Goal: Information Seeking & Learning: Learn about a topic

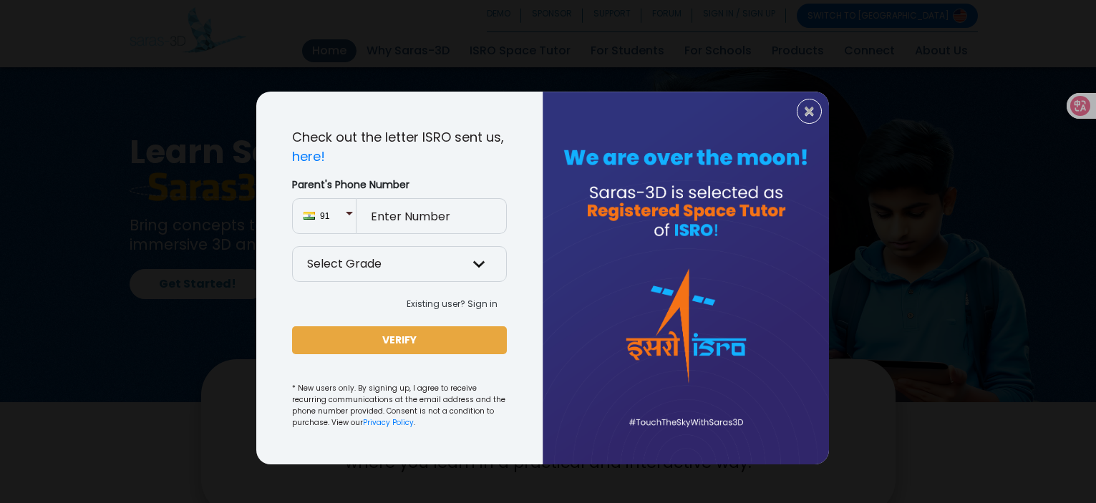
scroll to position [3160, 0]
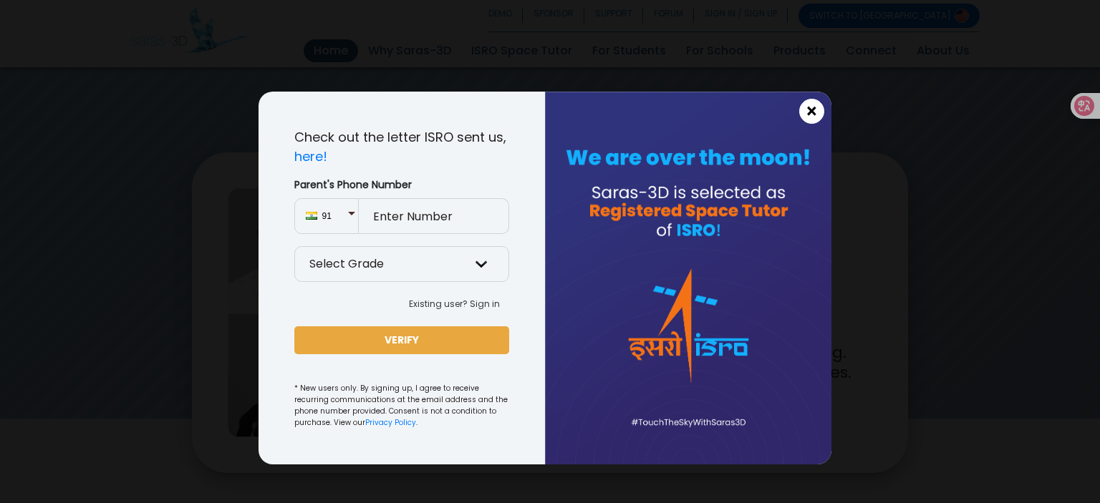
click at [815, 111] on span "×" at bounding box center [812, 111] width 12 height 19
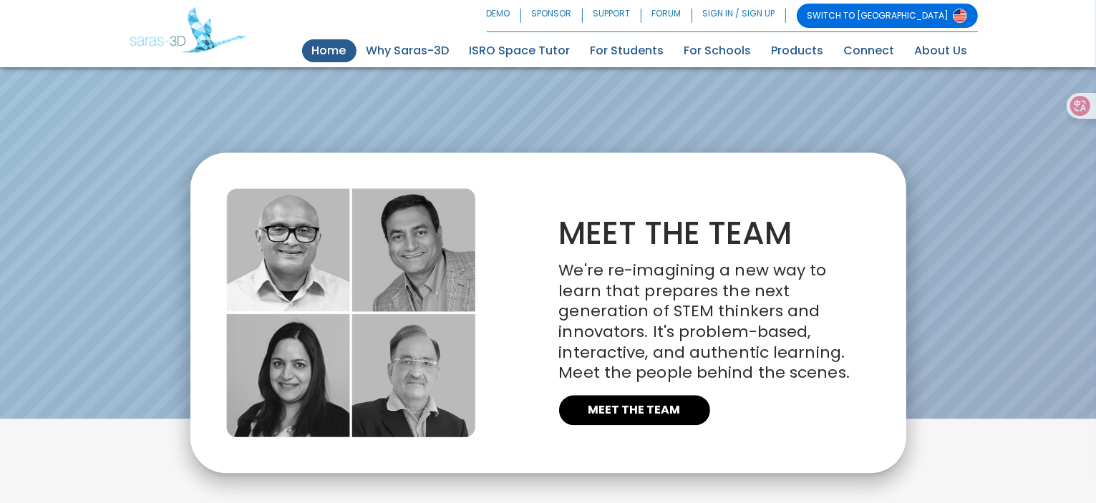
scroll to position [3231, 0]
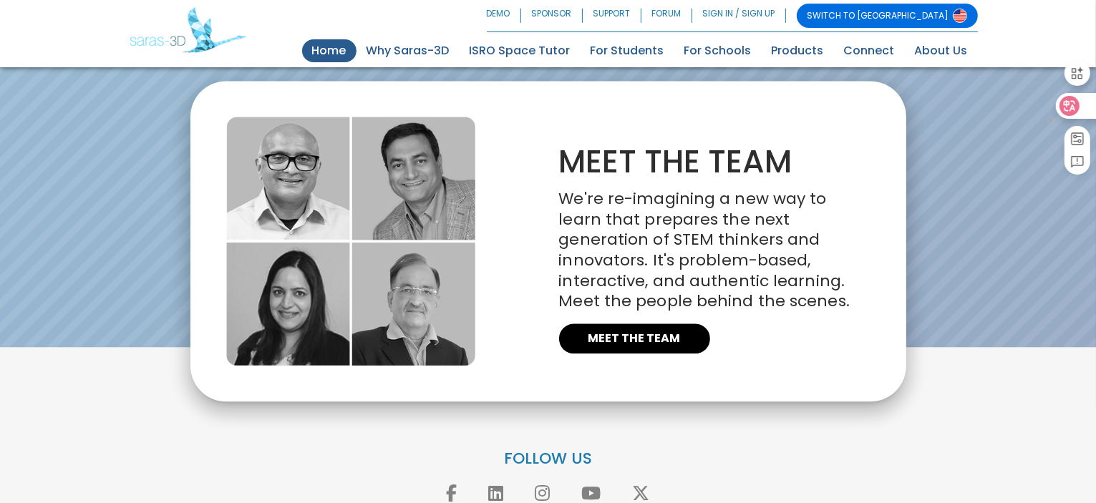
click at [1082, 108] on div at bounding box center [1075, 106] width 39 height 26
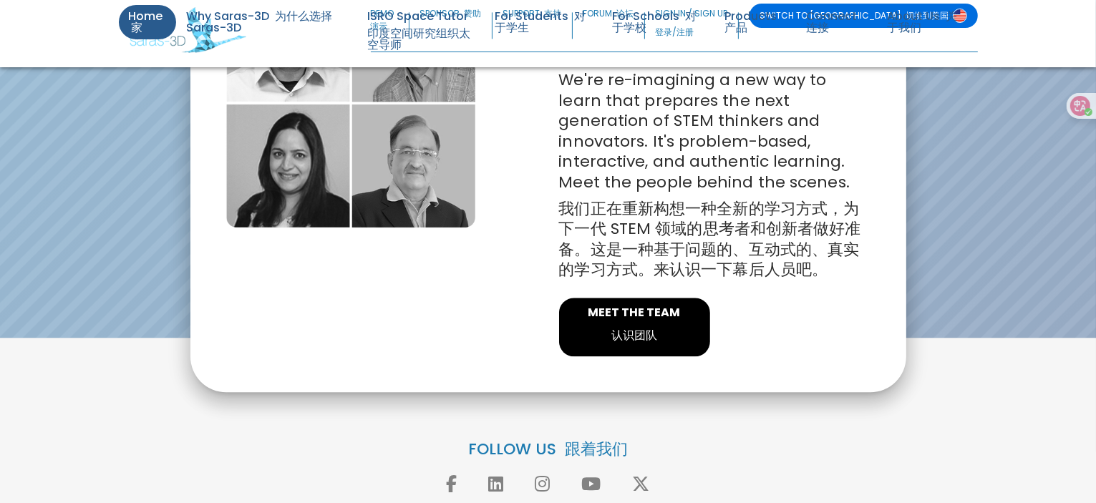
scroll to position [3287, 0]
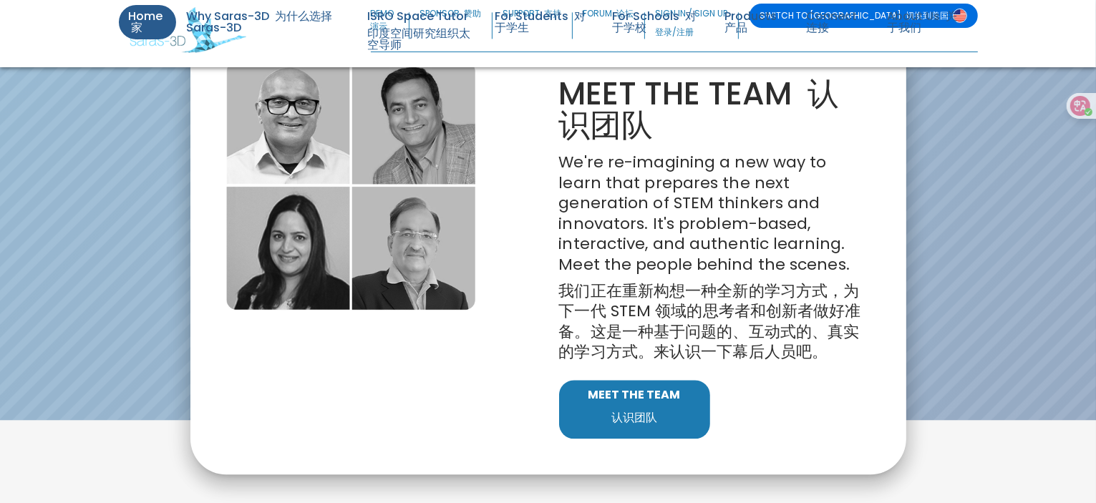
click at [627, 423] on font "认识团队" at bounding box center [635, 418] width 46 height 16
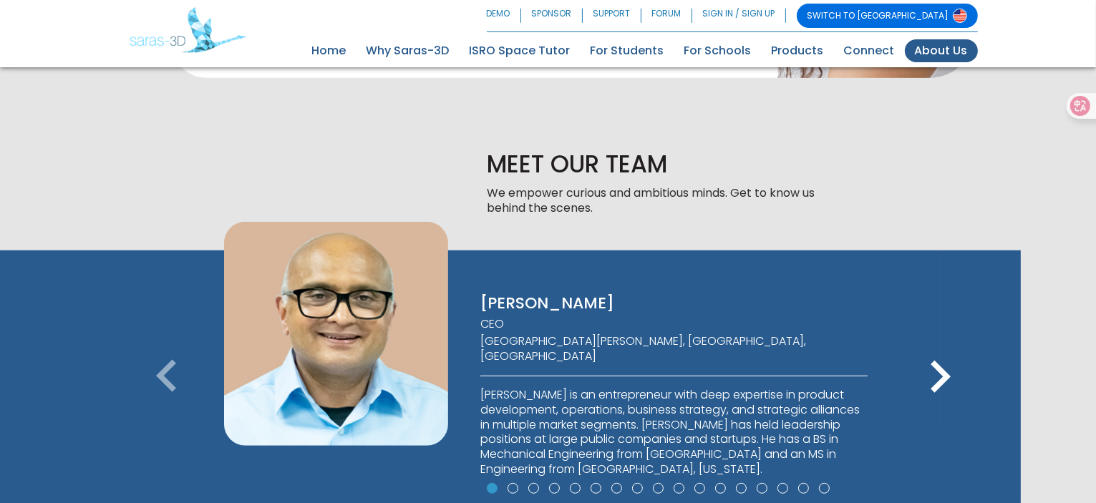
scroll to position [852, 0]
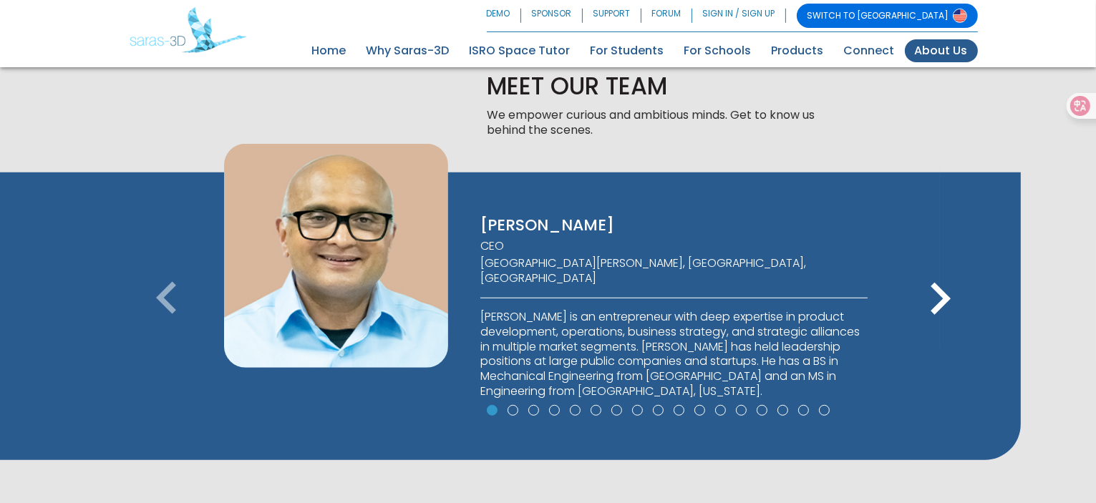
click at [939, 302] on icon "keyboard_arrow_right" at bounding box center [940, 299] width 64 height 64
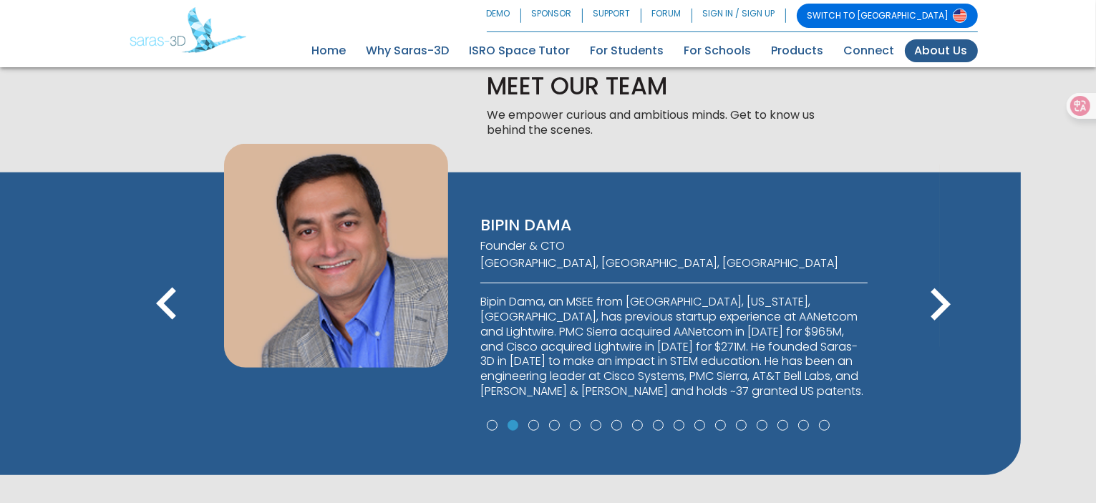
click at [172, 300] on icon "keyboard_arrow_left" at bounding box center [167, 305] width 64 height 64
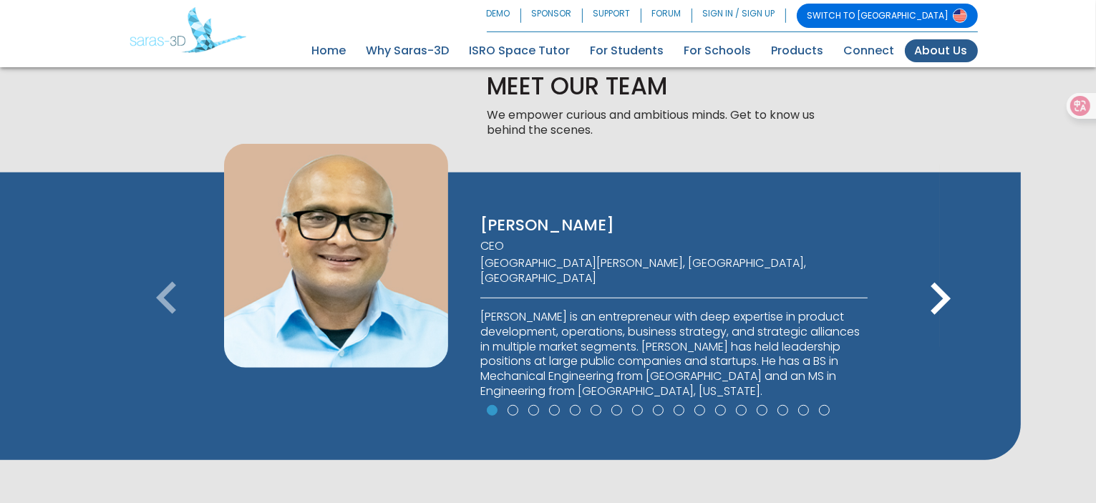
click at [934, 297] on icon "keyboard_arrow_right" at bounding box center [940, 299] width 64 height 64
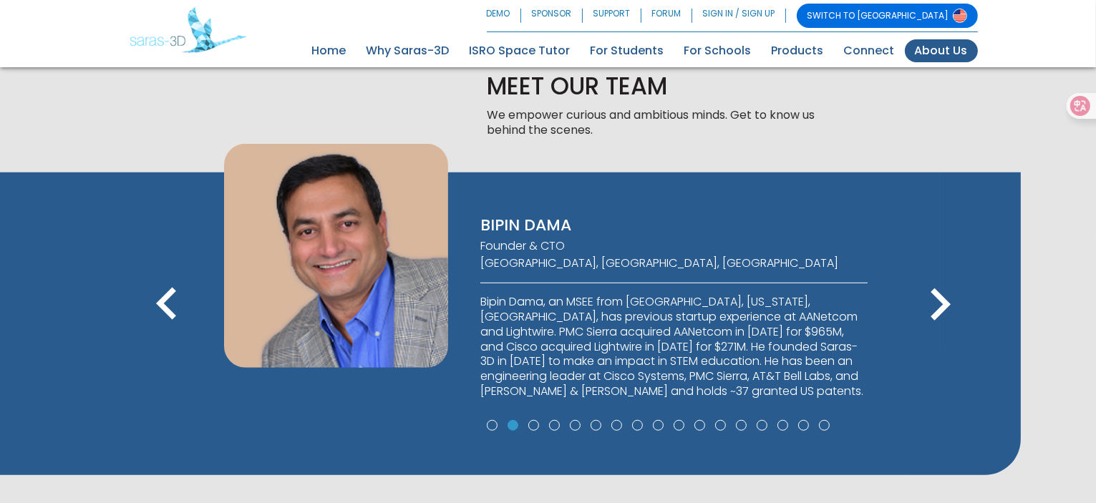
click at [934, 297] on icon "keyboard_arrow_right" at bounding box center [940, 305] width 64 height 64
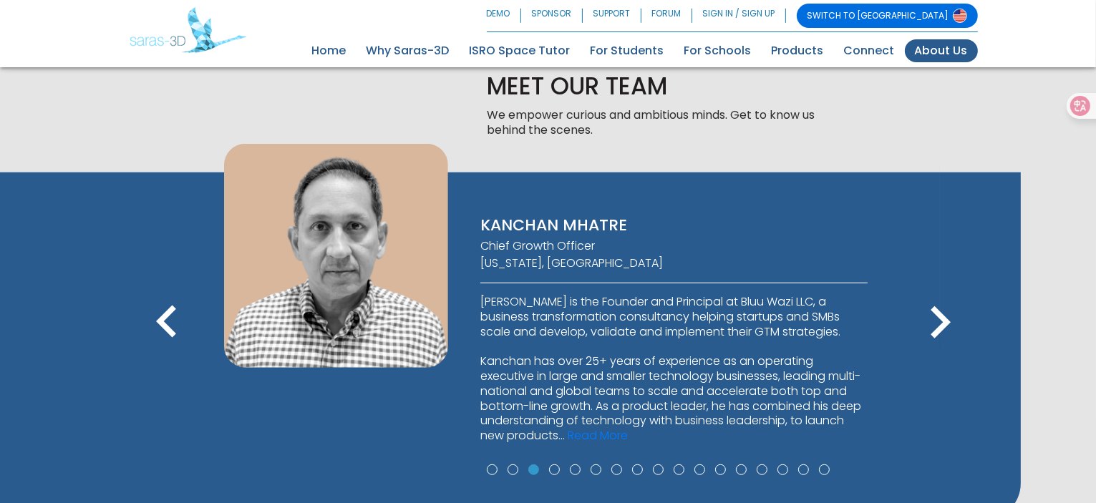
click at [934, 297] on icon "keyboard_arrow_right" at bounding box center [940, 323] width 64 height 64
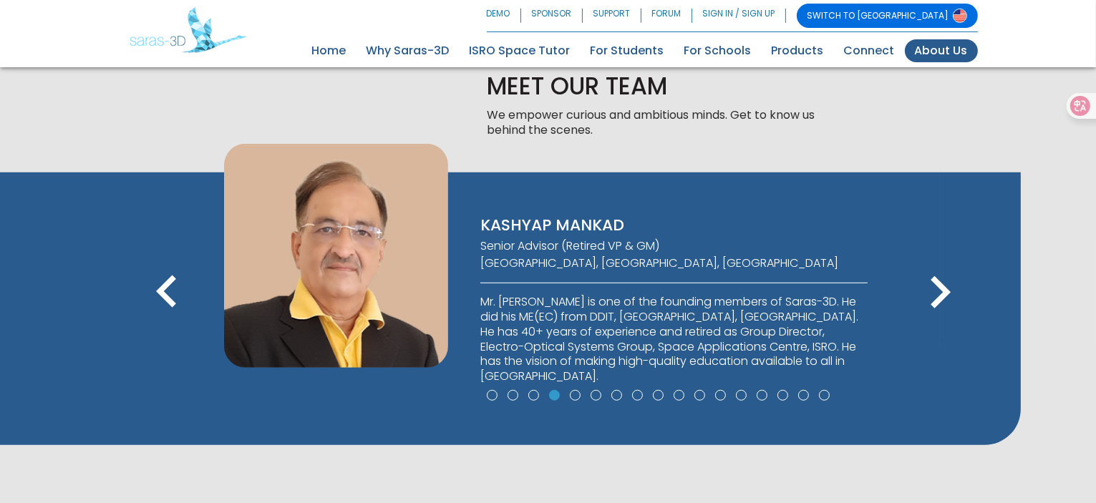
click at [934, 297] on icon "keyboard_arrow_right" at bounding box center [940, 293] width 64 height 64
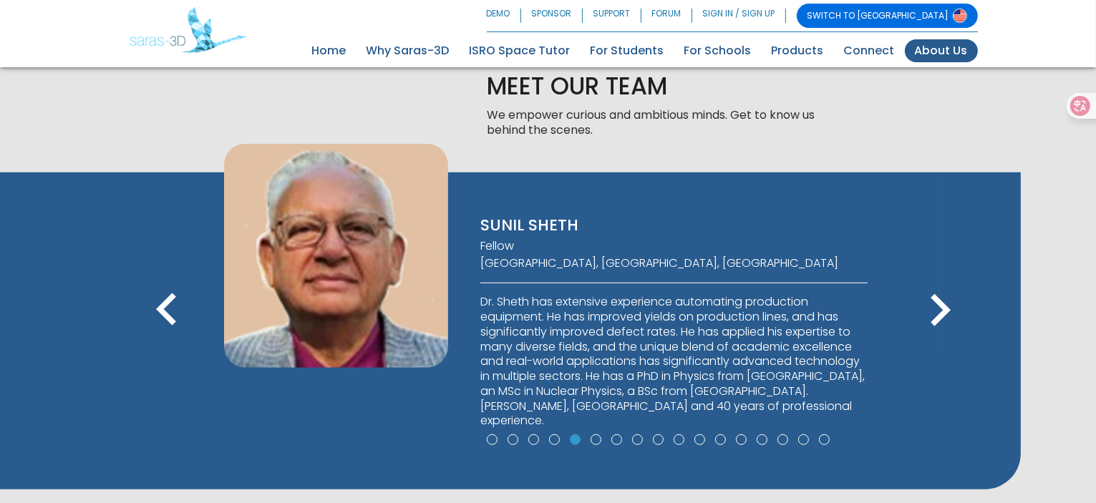
click at [934, 297] on icon "keyboard_arrow_right" at bounding box center [940, 311] width 64 height 64
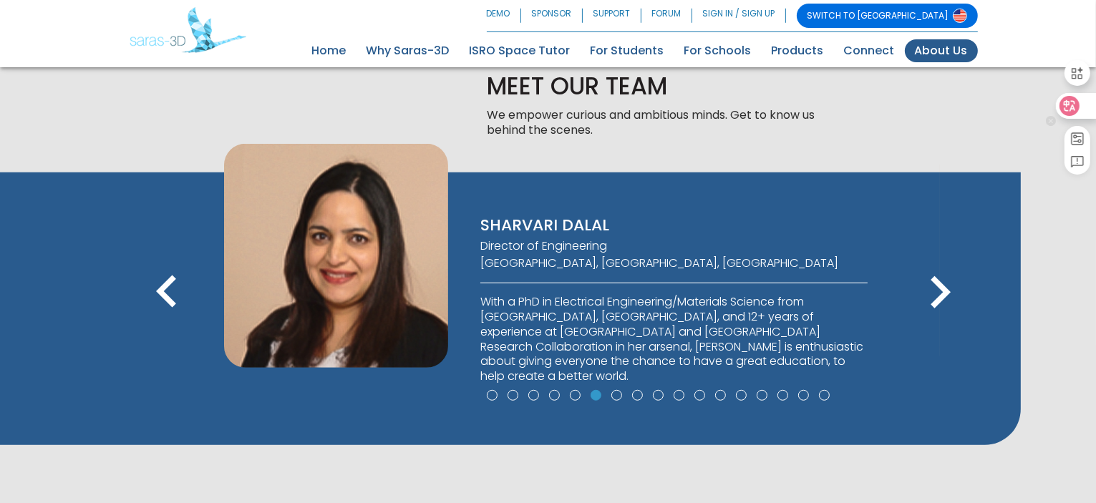
click at [1071, 101] on icon at bounding box center [1070, 105] width 12 height 11
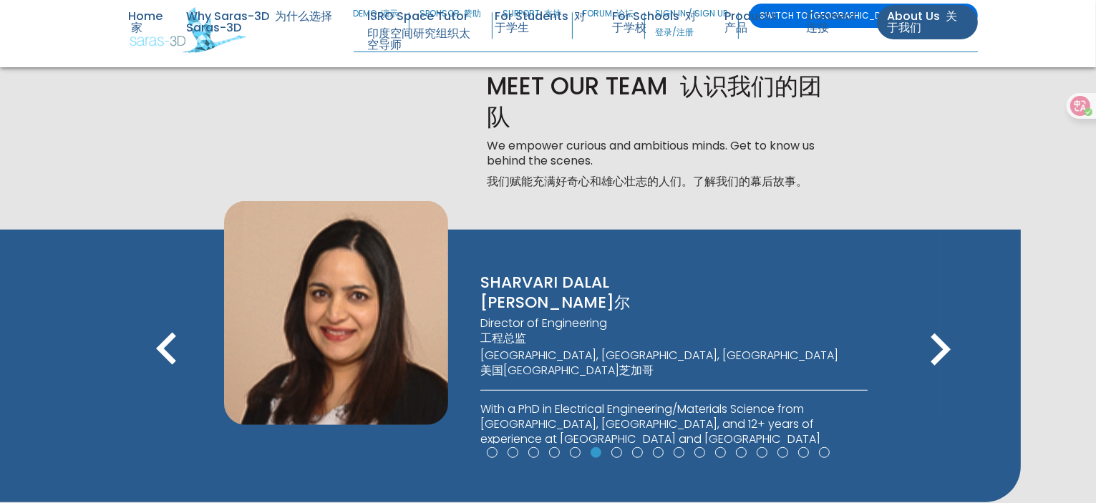
click at [931, 348] on icon "keyboard_arrow_right" at bounding box center [940, 350] width 64 height 64
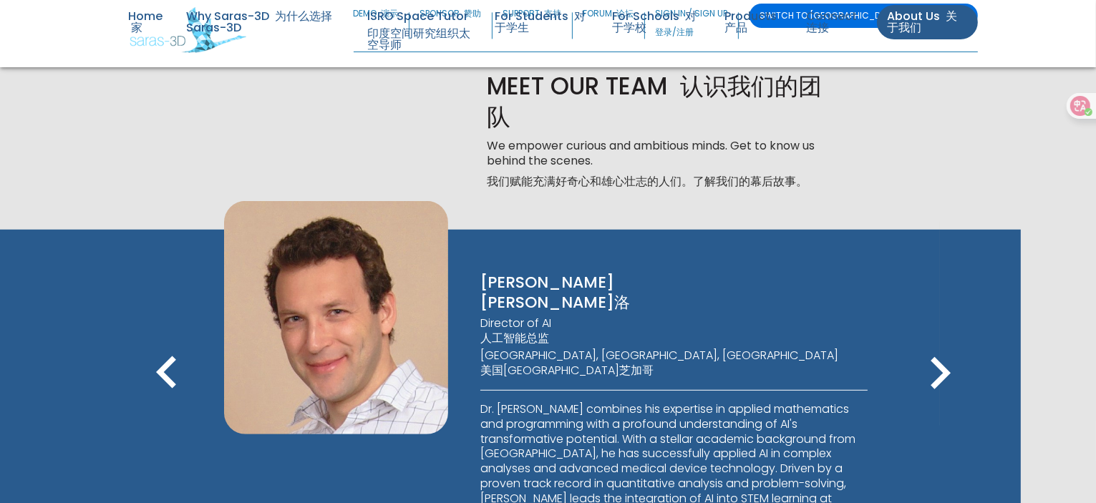
scroll to position [924, 0]
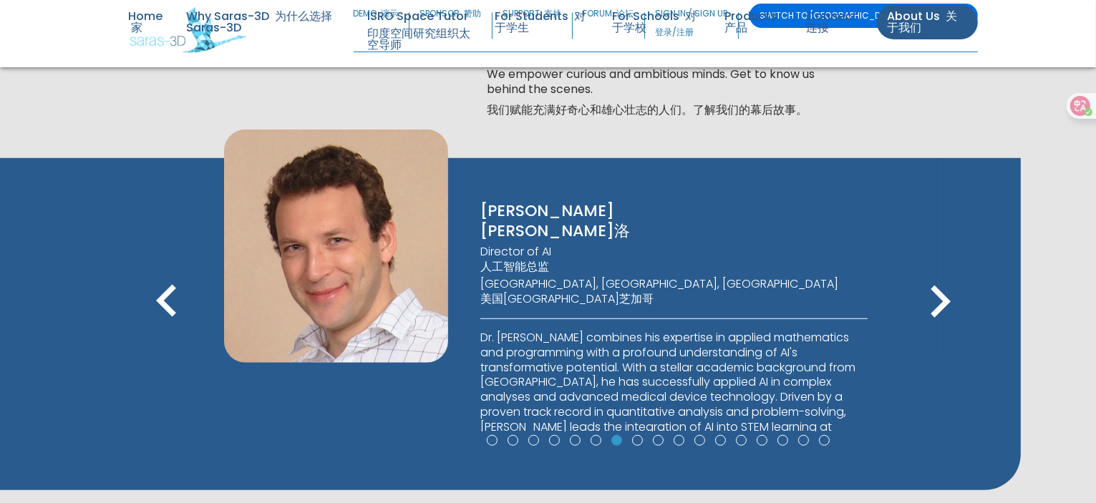
click at [937, 303] on icon "keyboard_arrow_right" at bounding box center [940, 302] width 64 height 64
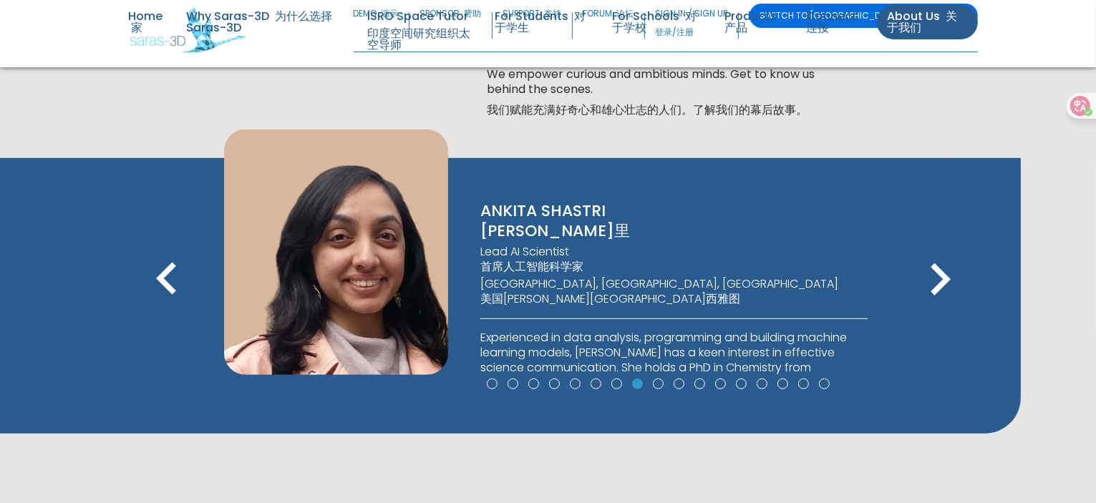
click at [937, 303] on icon "keyboard_arrow_right" at bounding box center [940, 280] width 64 height 64
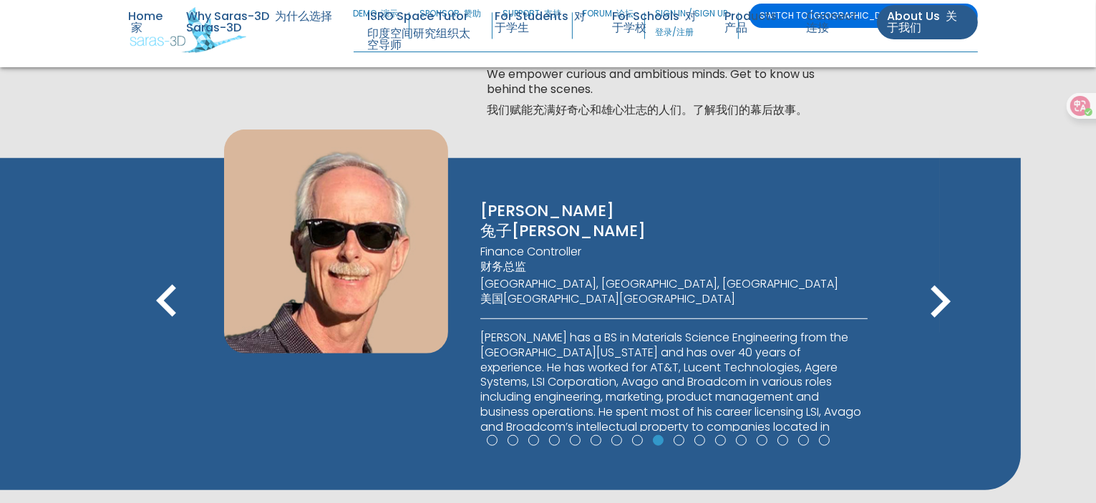
click at [937, 303] on icon "keyboard_arrow_right" at bounding box center [940, 302] width 64 height 64
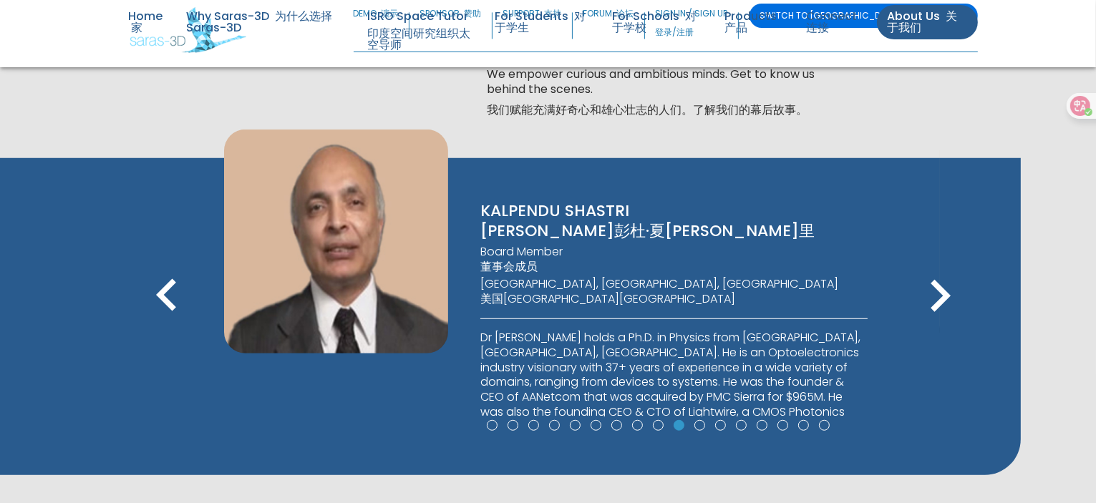
click at [937, 303] on icon "keyboard_arrow_right" at bounding box center [940, 296] width 64 height 64
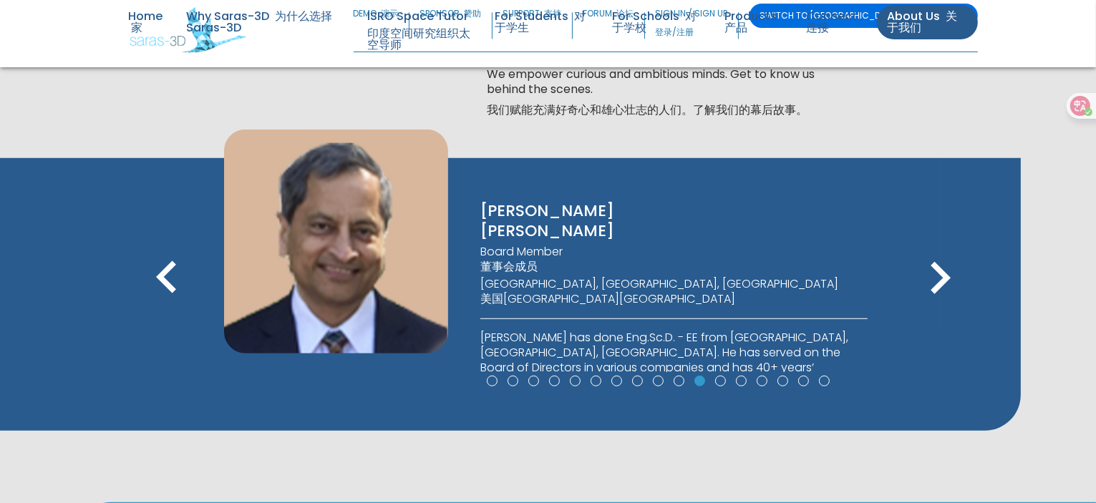
click at [937, 303] on icon "keyboard_arrow_right" at bounding box center [940, 278] width 64 height 64
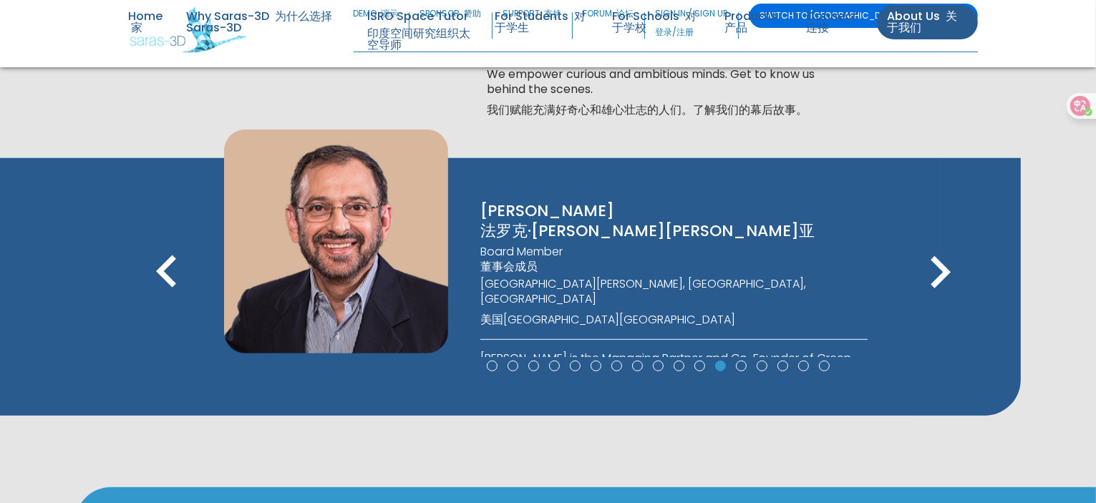
click at [937, 303] on icon "keyboard_arrow_right" at bounding box center [940, 273] width 64 height 64
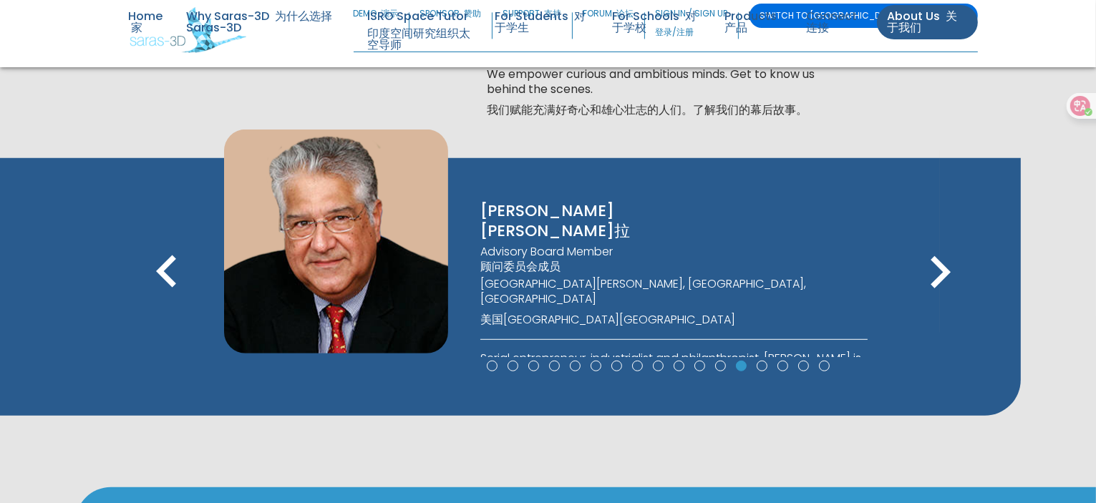
click at [937, 303] on icon "keyboard_arrow_right" at bounding box center [940, 273] width 64 height 64
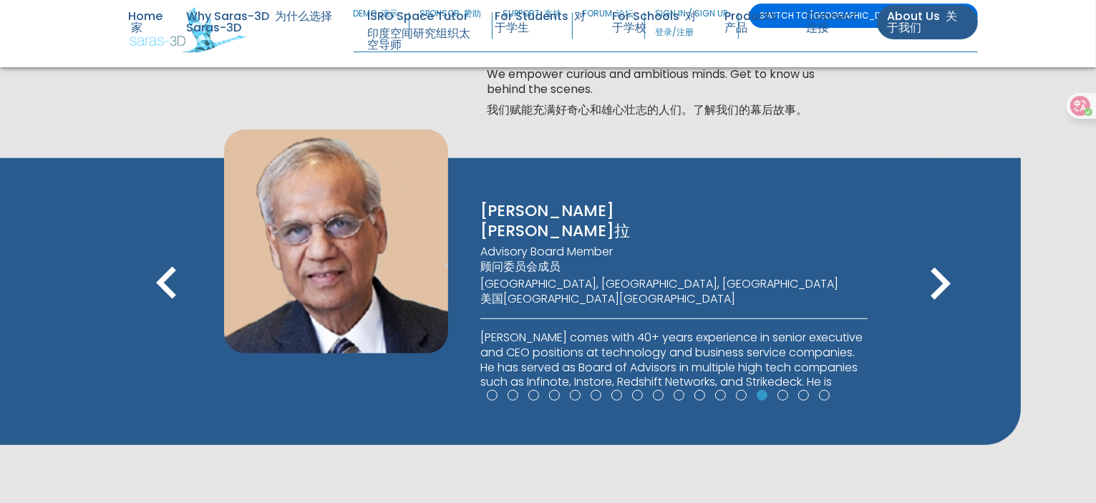
click at [937, 303] on icon "keyboard_arrow_right" at bounding box center [940, 284] width 64 height 64
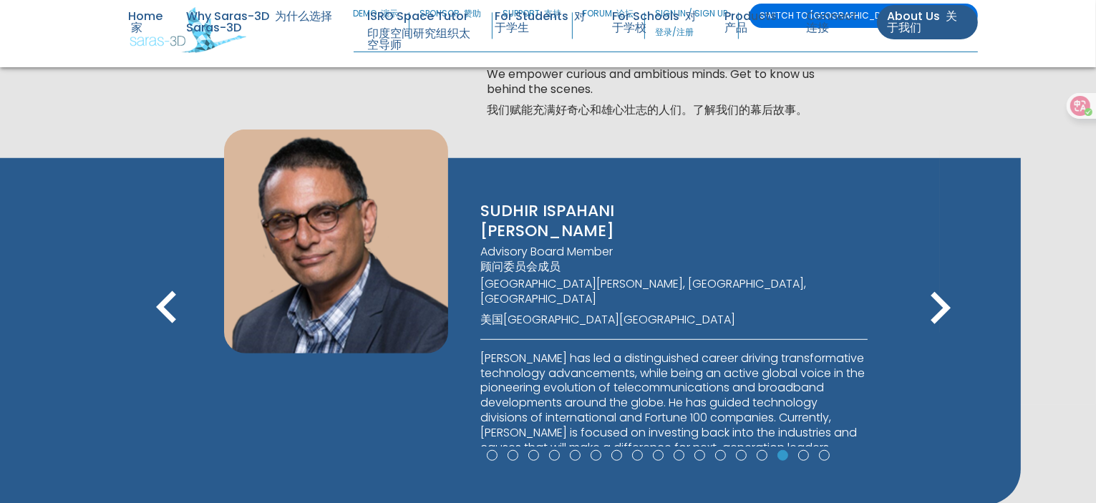
click at [937, 303] on icon "keyboard_arrow_right" at bounding box center [940, 308] width 64 height 64
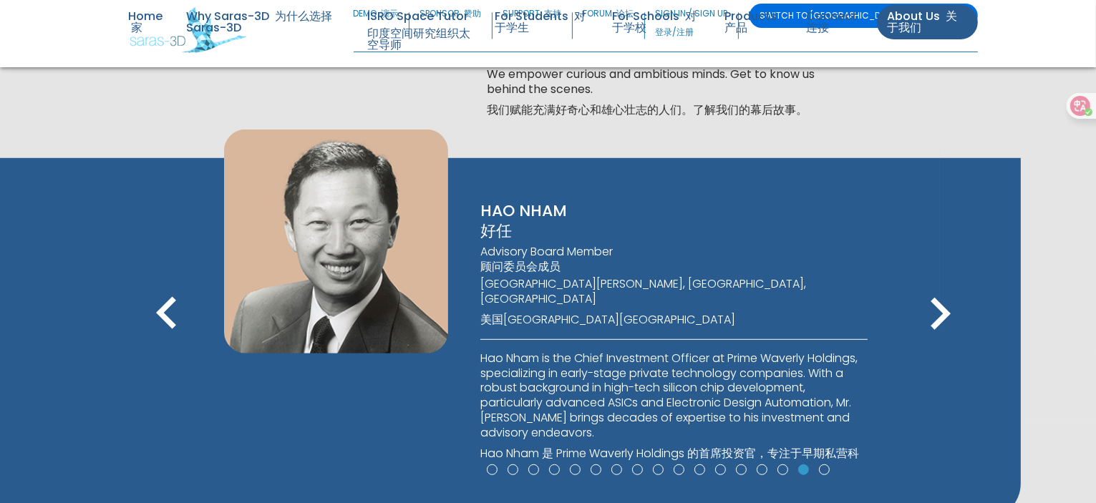
click at [937, 303] on icon "keyboard_arrow_right" at bounding box center [940, 314] width 64 height 64
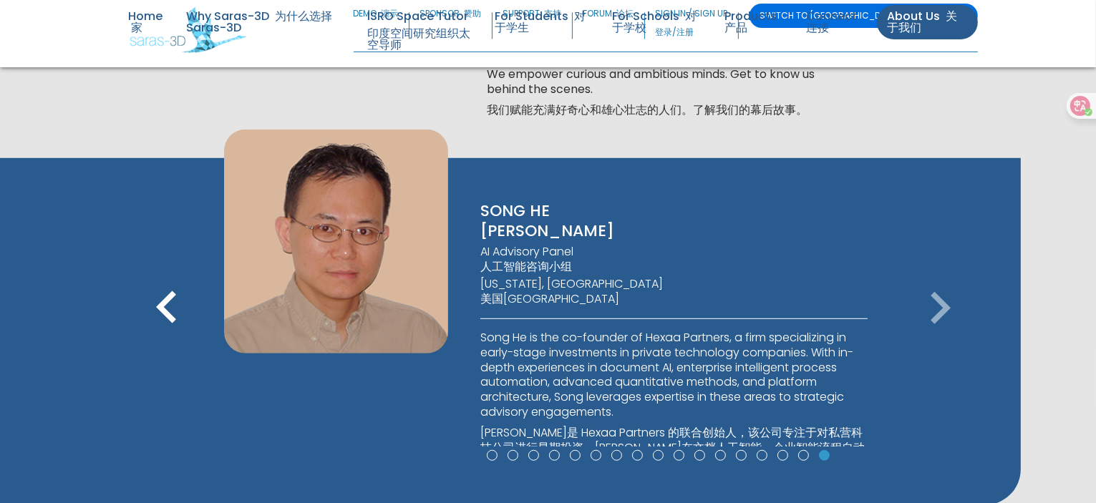
click at [937, 303] on icon "keyboard_arrow_right" at bounding box center [940, 308] width 64 height 64
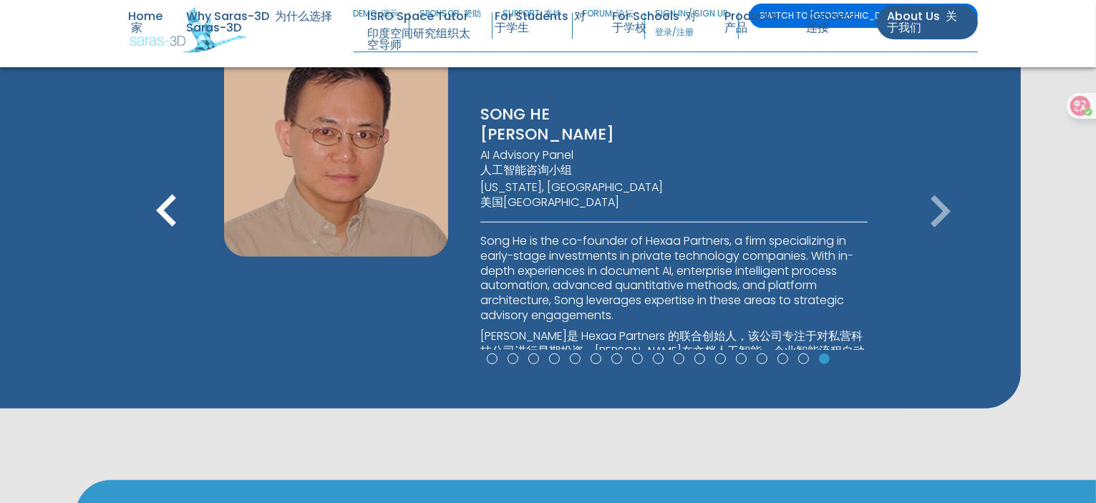
scroll to position [995, 0]
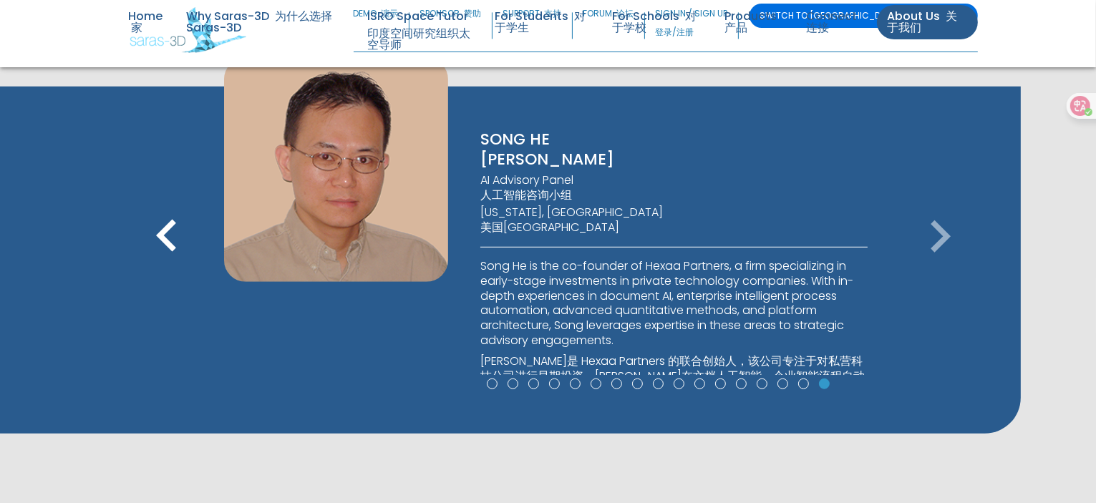
click at [952, 237] on icon "keyboard_arrow_right" at bounding box center [940, 237] width 64 height 64
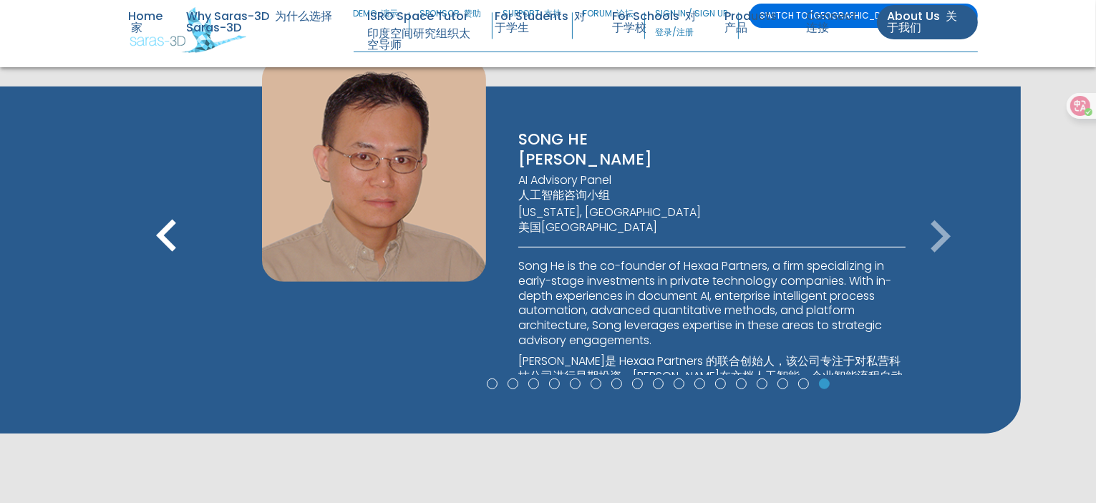
drag, startPoint x: 725, startPoint y: 357, endPoint x: 757, endPoint y: 348, distance: 33.4
click at [757, 348] on p "Song He is the co-founder of Hexaa Partners, a firm specializing in early-stage…" at bounding box center [712, 389] width 387 height 261
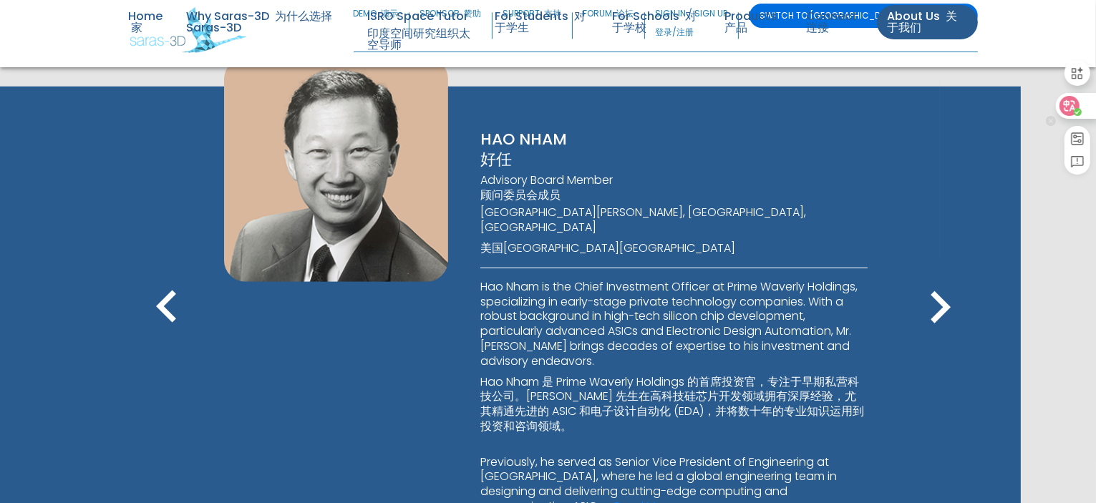
click at [1066, 100] on icon at bounding box center [1070, 105] width 12 height 11
